Goal: Transaction & Acquisition: Purchase product/service

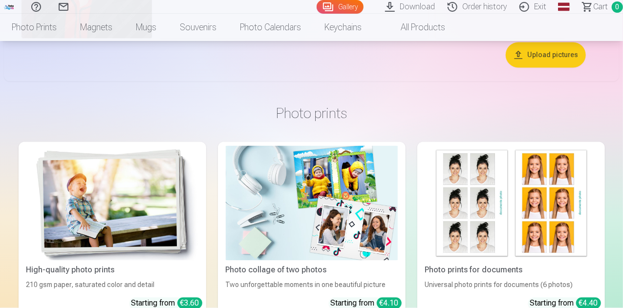
scroll to position [916, 0]
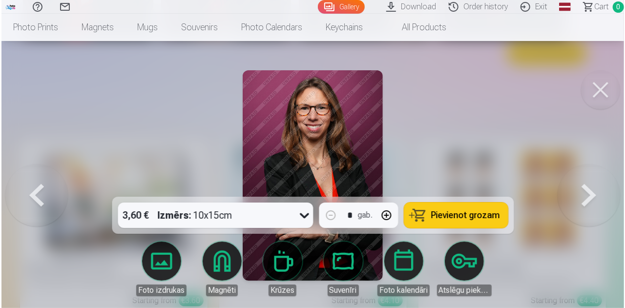
scroll to position [918, 0]
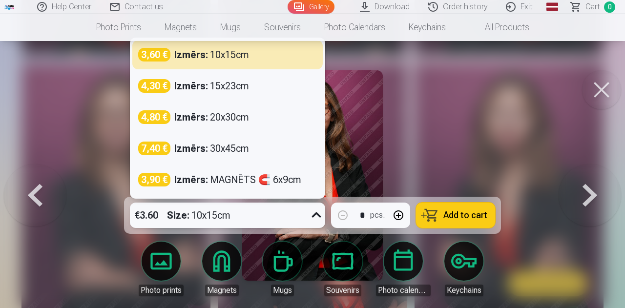
click at [313, 217] on icon at bounding box center [317, 216] width 16 height 16
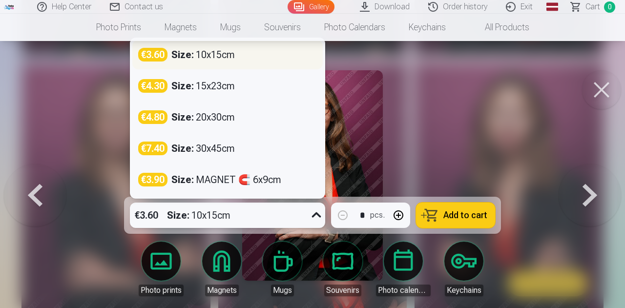
click at [259, 58] on div "€3.60 Size : 10x15cm" at bounding box center [227, 55] width 179 height 14
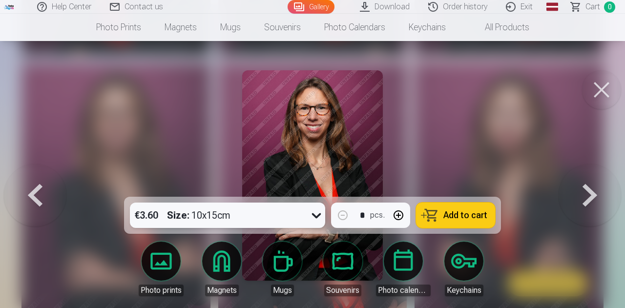
click at [332, 117] on img at bounding box center [312, 175] width 140 height 210
click at [597, 187] on button at bounding box center [590, 175] width 63 height 23
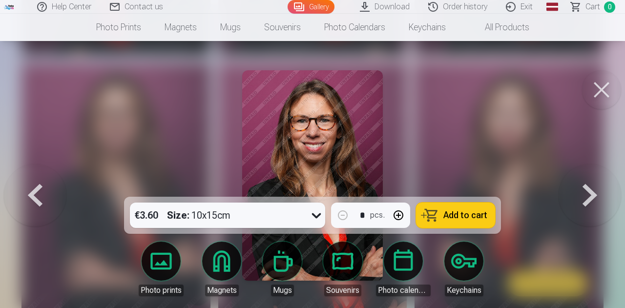
click at [608, 86] on button at bounding box center [601, 89] width 39 height 39
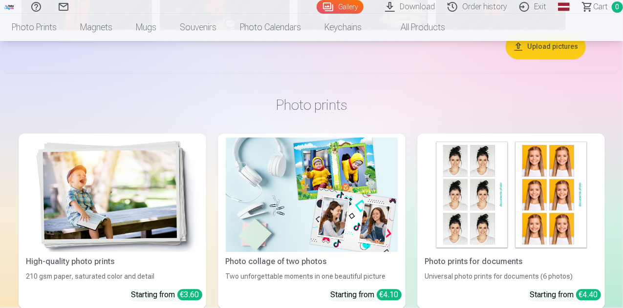
scroll to position [923, 0]
